Goal: Task Accomplishment & Management: Use online tool/utility

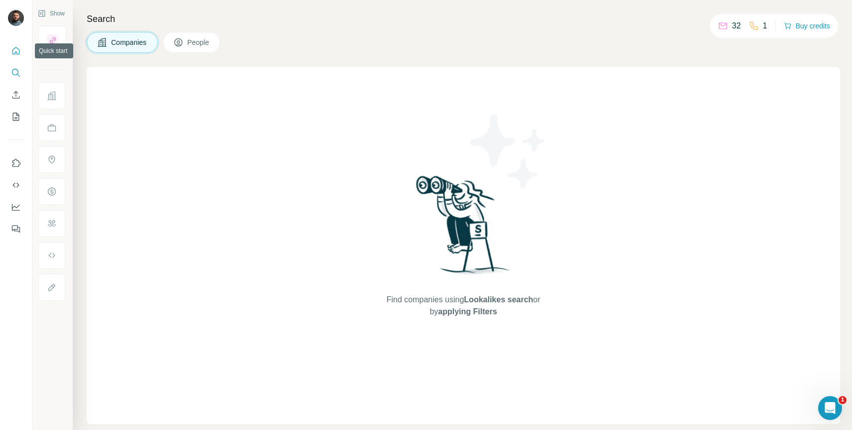
click at [22, 53] on button "Quick start" at bounding box center [16, 51] width 16 height 18
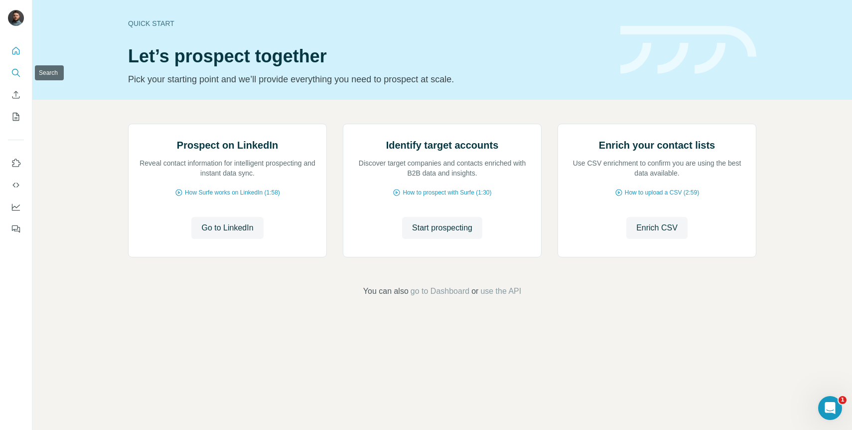
click at [21, 71] on button "Search" at bounding box center [16, 73] width 16 height 18
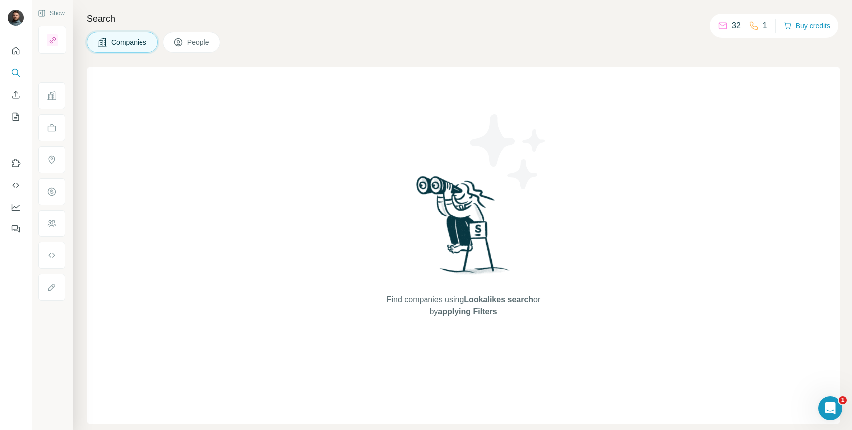
click at [118, 49] on button "Companies" at bounding box center [122, 42] width 71 height 21
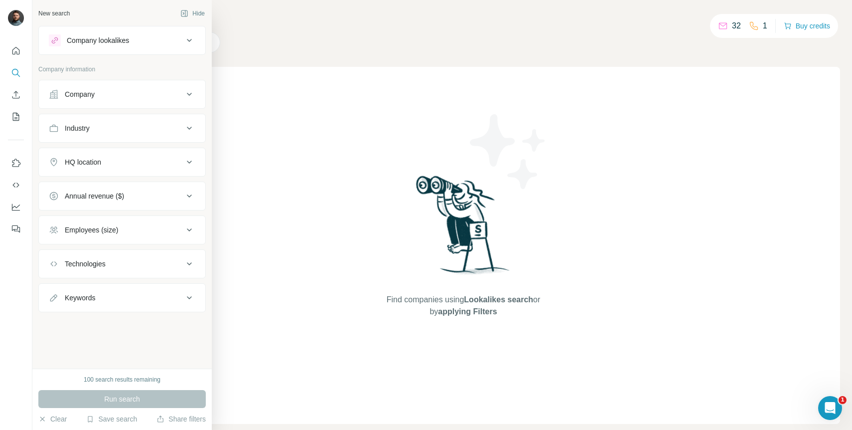
click at [92, 94] on div "Company" at bounding box center [80, 94] width 30 height 10
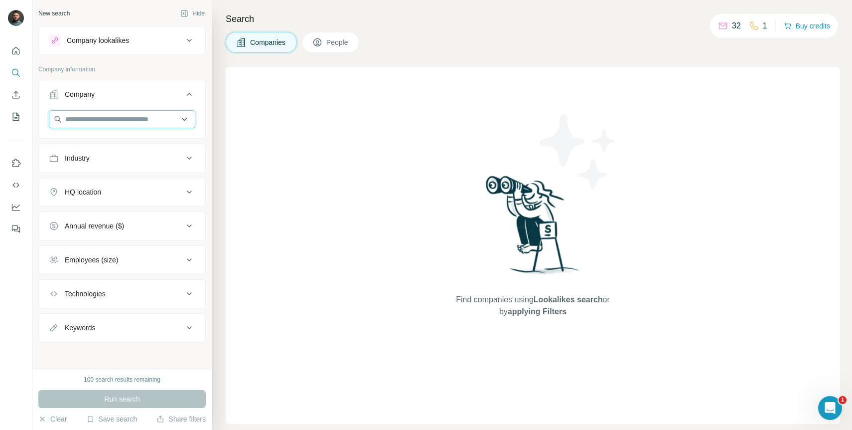
click at [114, 117] on input "text" at bounding box center [122, 119] width 146 height 18
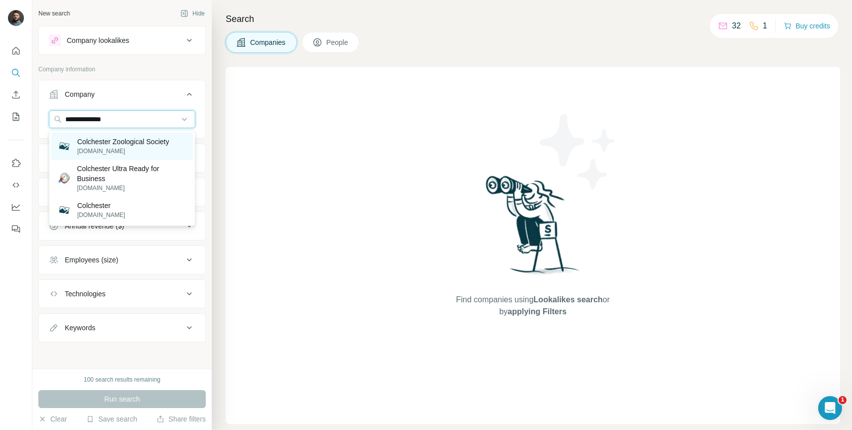
type input "**********"
click at [103, 140] on p "Colchester Zoological Society" at bounding box center [123, 142] width 92 height 10
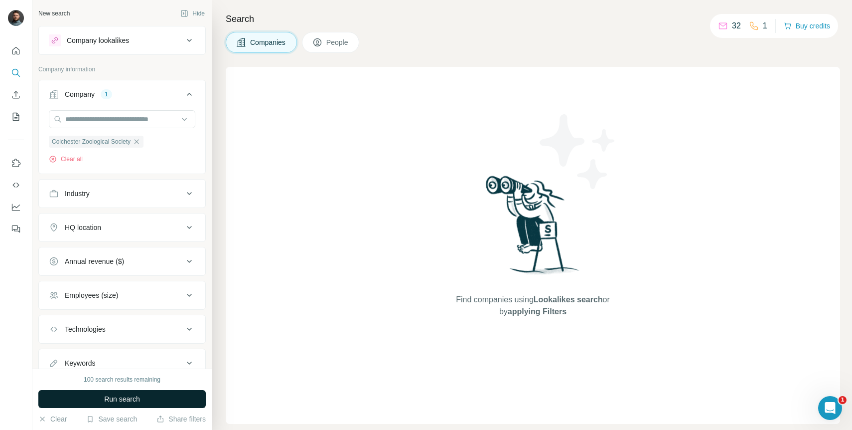
click at [104, 394] on span "Run search" at bounding box center [122, 399] width 36 height 10
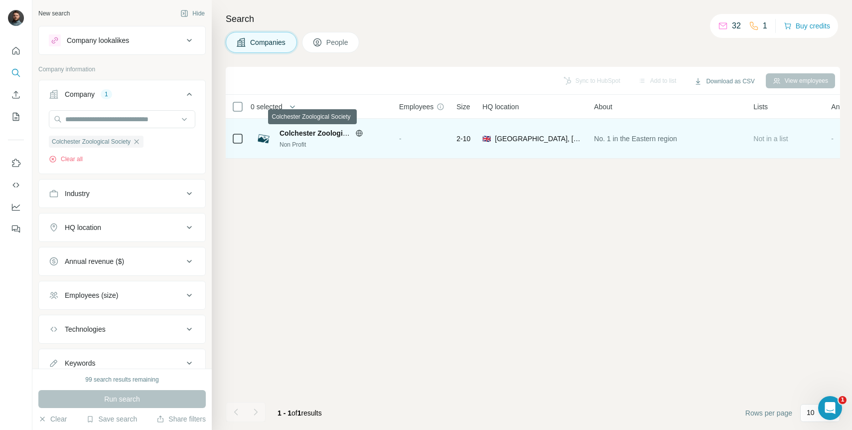
click at [297, 133] on span "Colchester Zoological Society" at bounding box center [330, 133] width 100 height 8
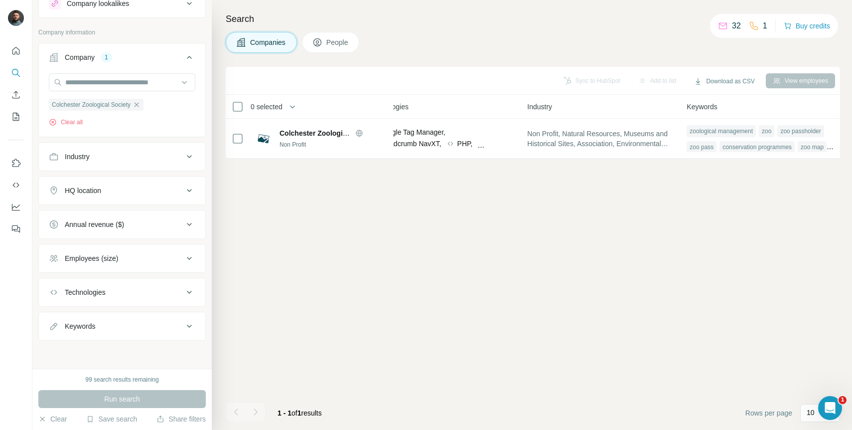
scroll to position [37, 0]
click at [334, 45] on span "People" at bounding box center [337, 42] width 23 height 10
